Goal: Transaction & Acquisition: Purchase product/service

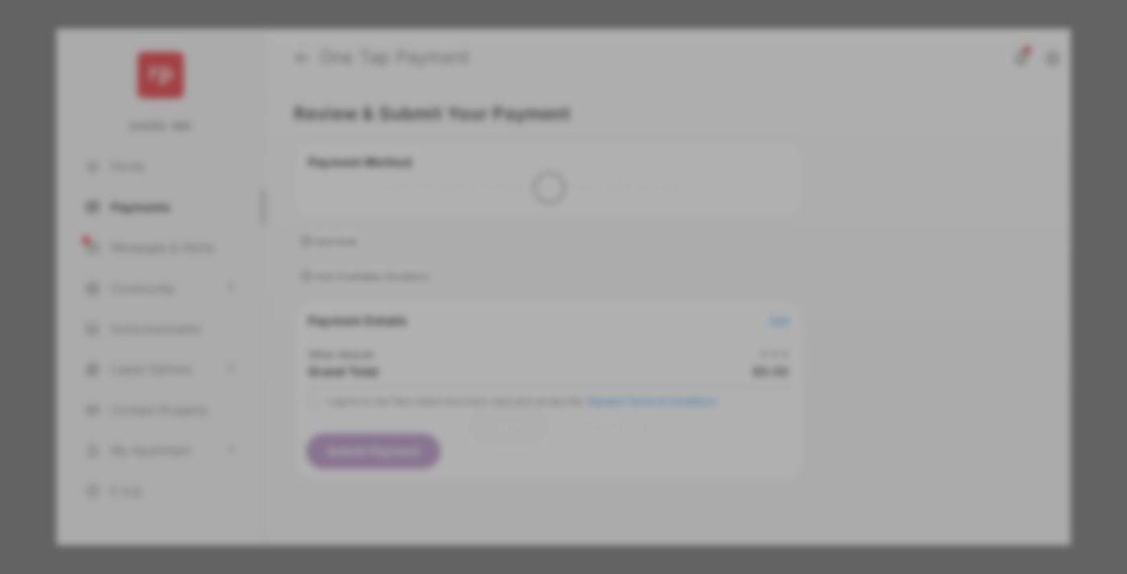
click at [534, 258] on div "Other Amount" at bounding box center [533, 271] width 261 height 27
type input "**"
click at [509, 406] on button "Save" at bounding box center [509, 425] width 81 height 39
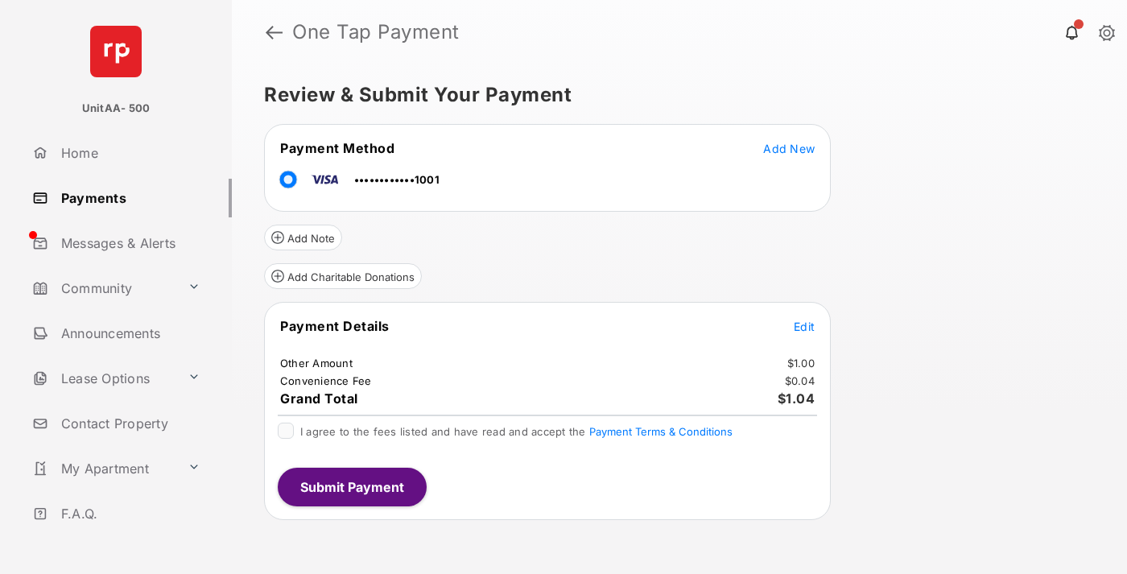
click at [804, 326] on span "Edit" at bounding box center [804, 327] width 21 height 14
click at [351, 486] on button "Submit Payment" at bounding box center [352, 487] width 149 height 39
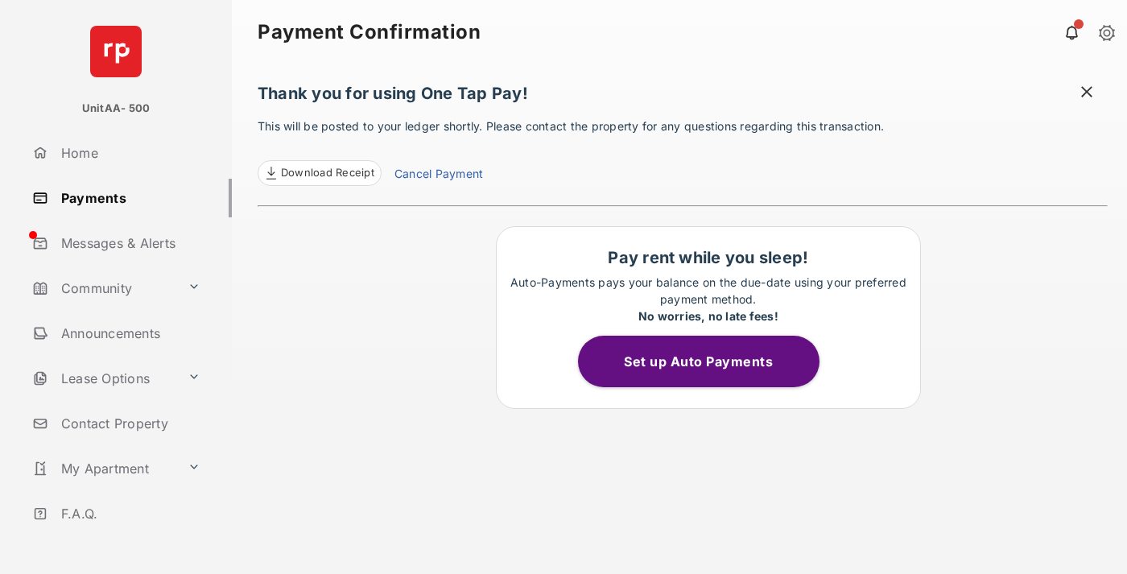
click at [126, 197] on link "Payments" at bounding box center [129, 198] width 206 height 39
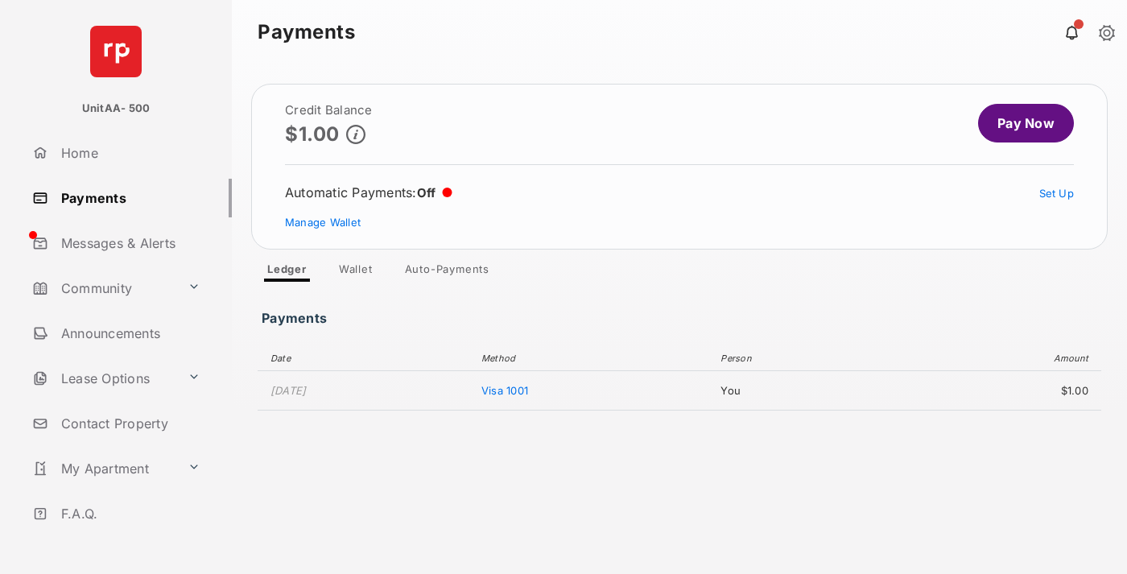
click at [1019, 123] on link "Pay Now" at bounding box center [1026, 123] width 96 height 39
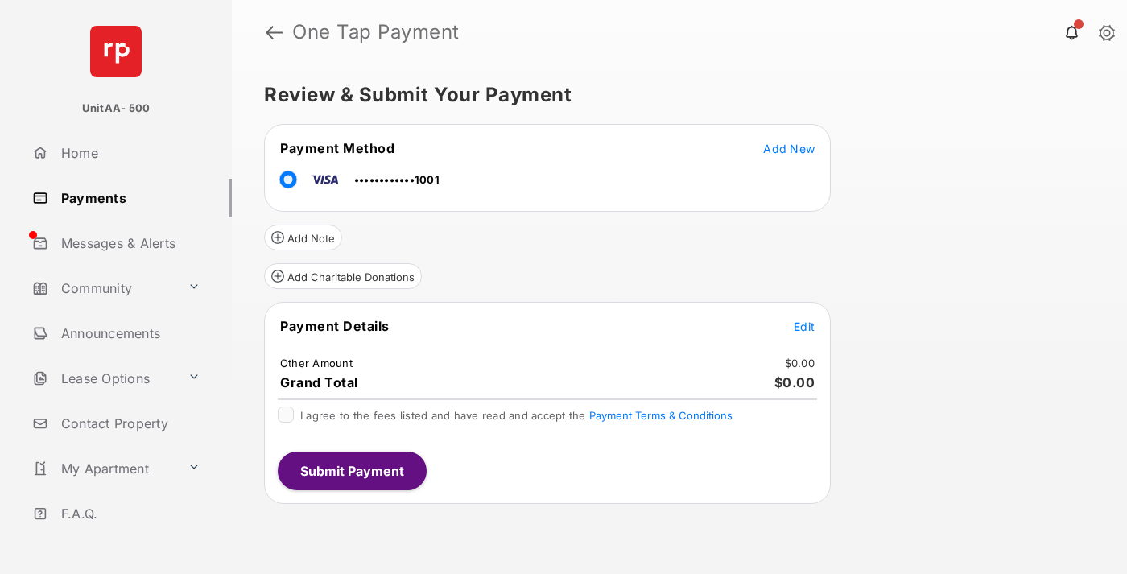
click at [804, 326] on span "Edit" at bounding box center [804, 327] width 21 height 14
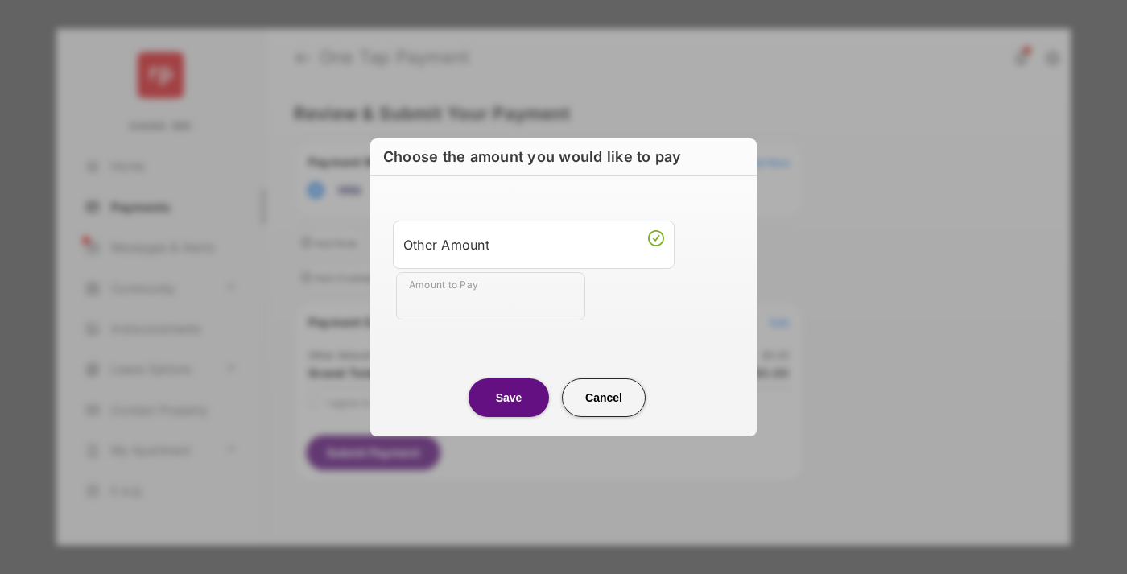
click at [534, 244] on div "Other Amount" at bounding box center [533, 243] width 261 height 27
type input "**"
click at [509, 397] on button "Save" at bounding box center [509, 397] width 81 height 39
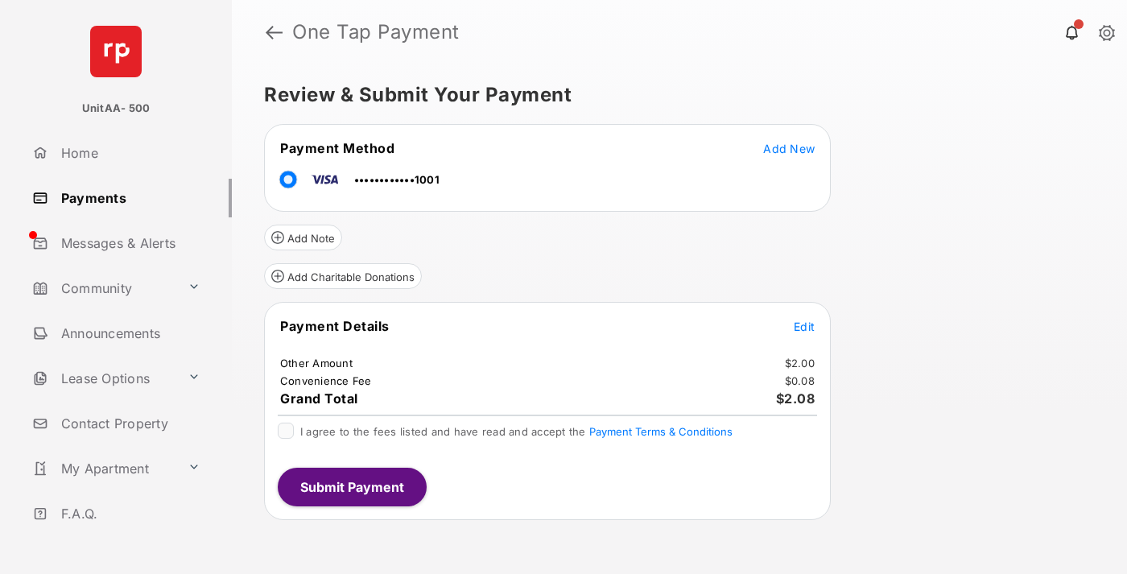
click at [351, 486] on button "Submit Payment" at bounding box center [352, 487] width 149 height 39
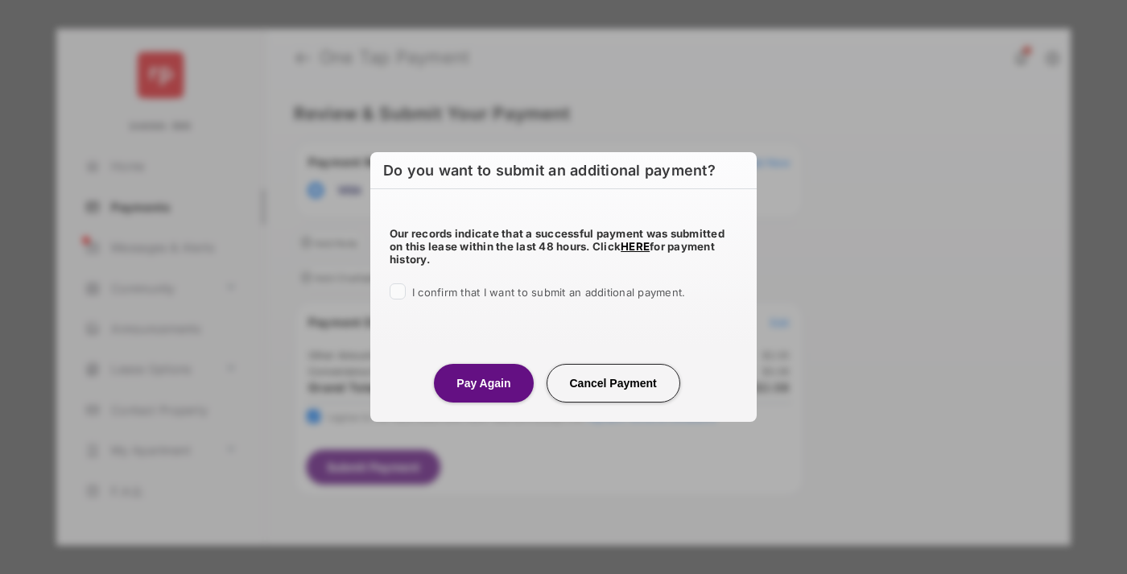
click at [483, 382] on button "Pay Again" at bounding box center [483, 383] width 99 height 39
